Goal: Task Accomplishment & Management: Manage account settings

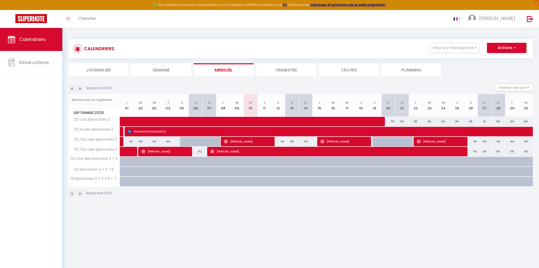
click at [246, 201] on div "Septembre 2025" at bounding box center [300, 194] width 464 height 15
click at [338, 143] on span "[PERSON_NAME]" at bounding box center [343, 142] width 46 height 10
select select "OK"
select select "1"
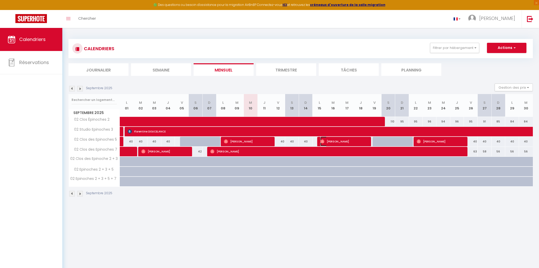
select select "0"
select select "1"
select select
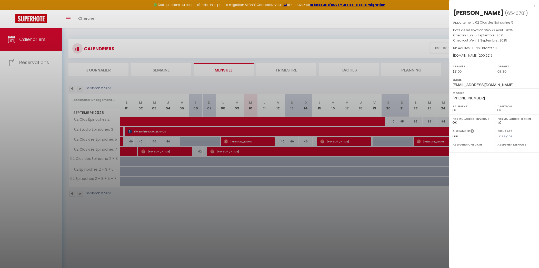
click at [338, 143] on div at bounding box center [269, 134] width 539 height 268
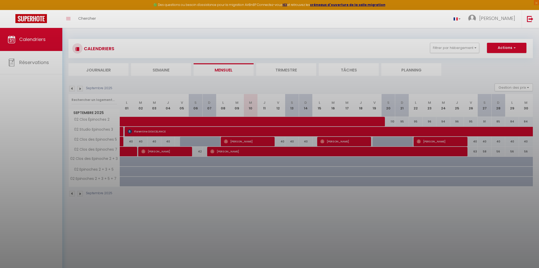
scroll to position [0, 0]
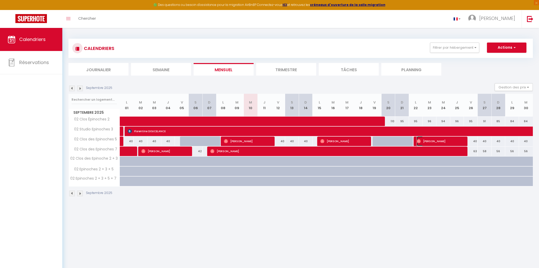
click at [444, 145] on span "[PERSON_NAME]" at bounding box center [440, 141] width 46 height 10
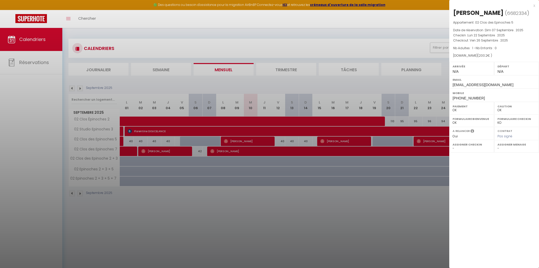
click at [444, 145] on div at bounding box center [269, 134] width 539 height 268
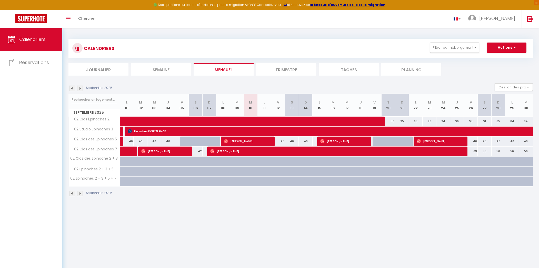
scroll to position [0, 0]
